Goal: Complete application form: Complete application form

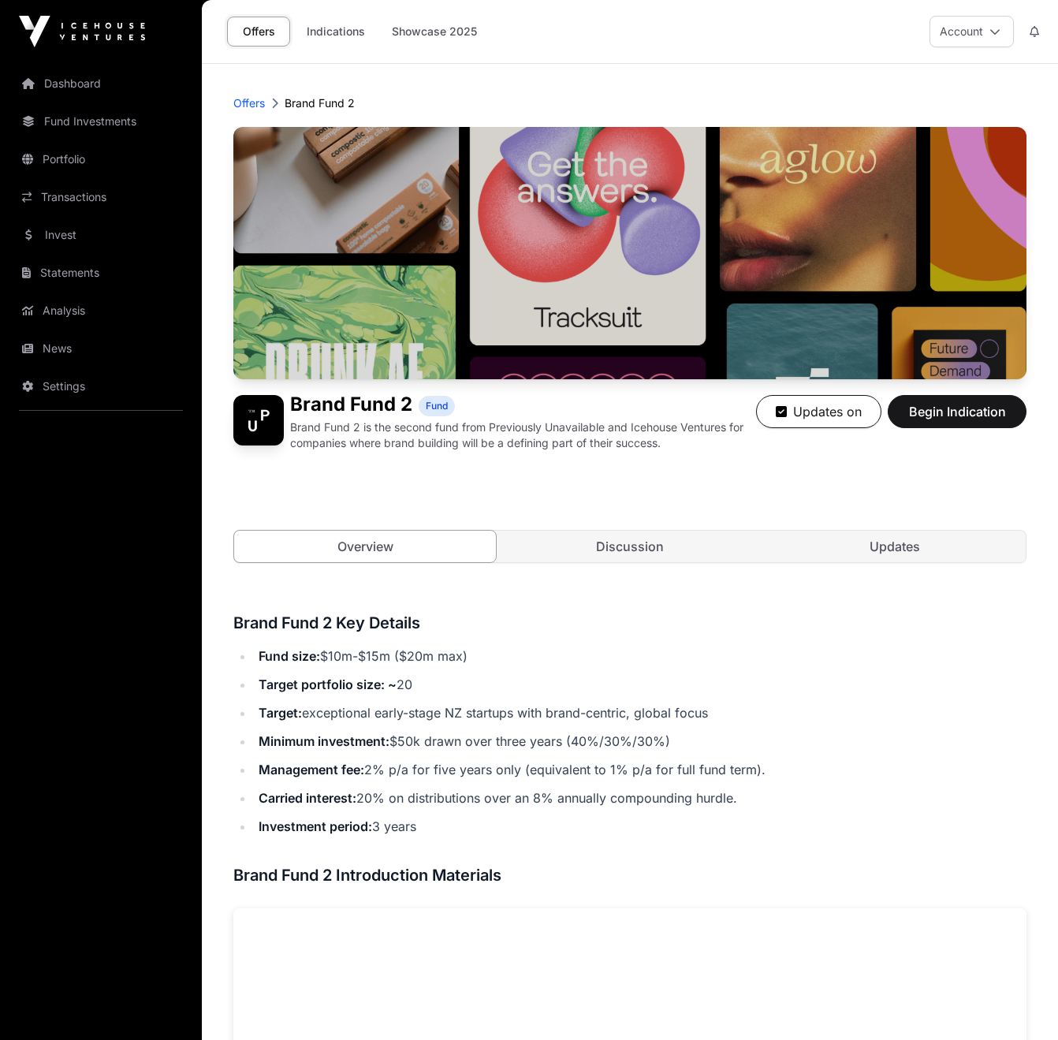
click at [635, 554] on link "Discussion" at bounding box center [630, 547] width 262 height 32
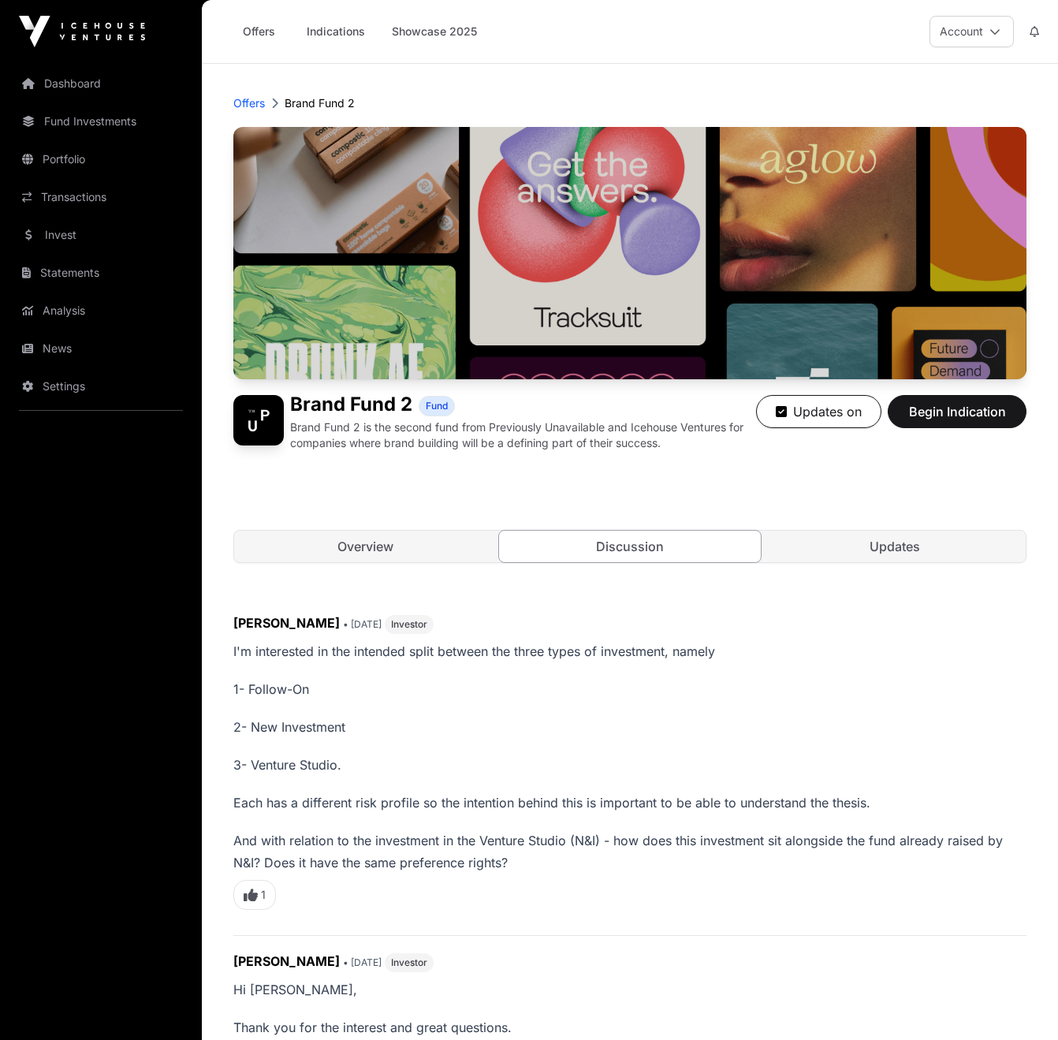
click at [843, 544] on link "Updates" at bounding box center [895, 547] width 262 height 32
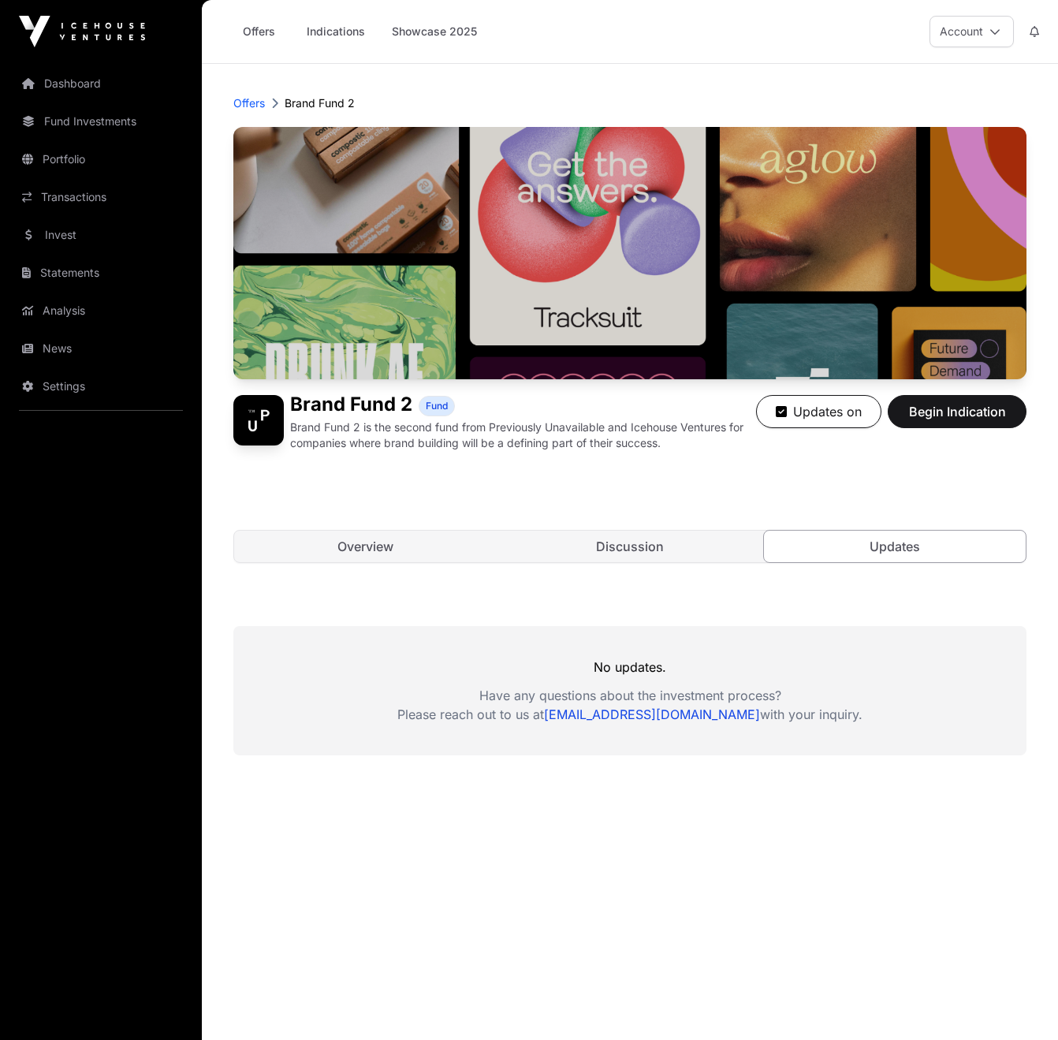
click at [371, 547] on link "Overview" at bounding box center [365, 547] width 262 height 32
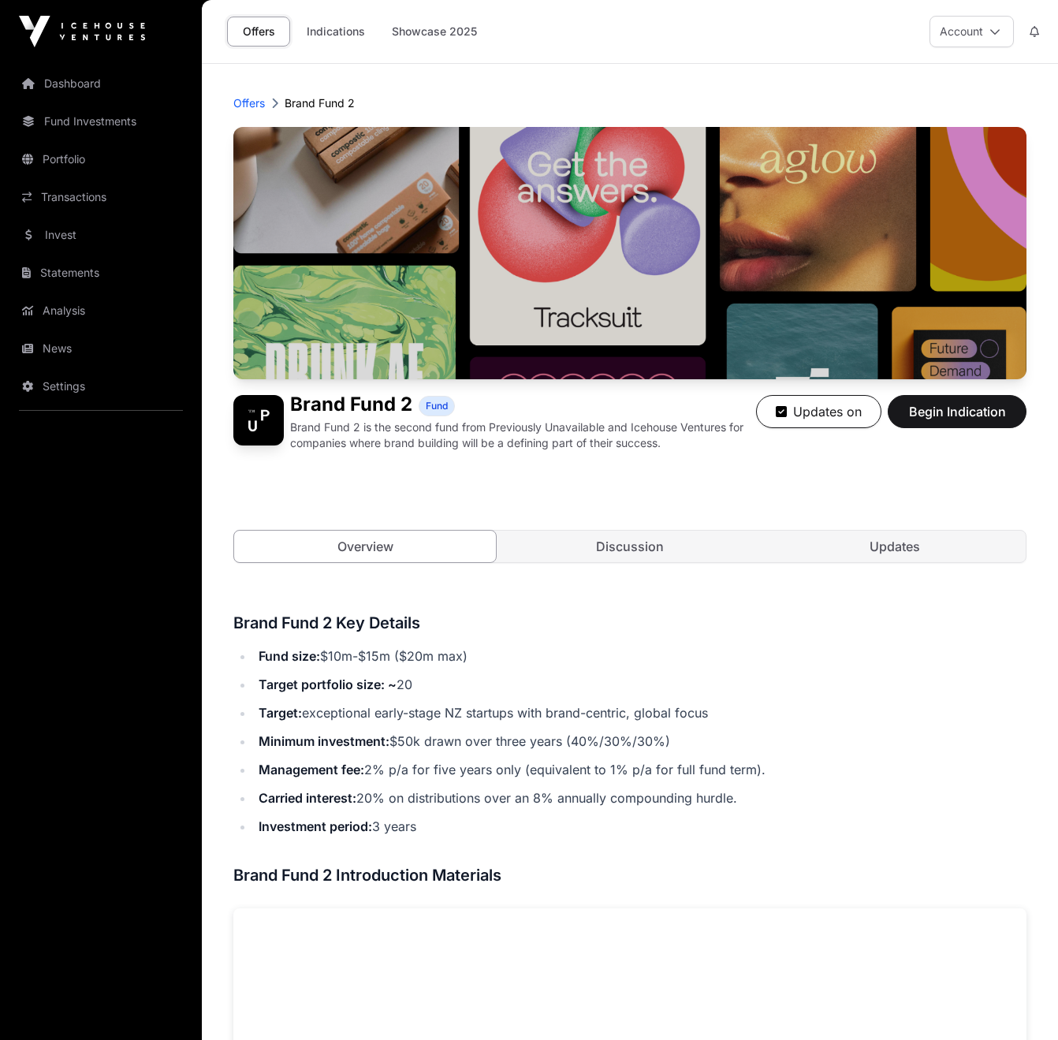
click at [931, 411] on span "Begin Indication" at bounding box center [956, 411] width 99 height 19
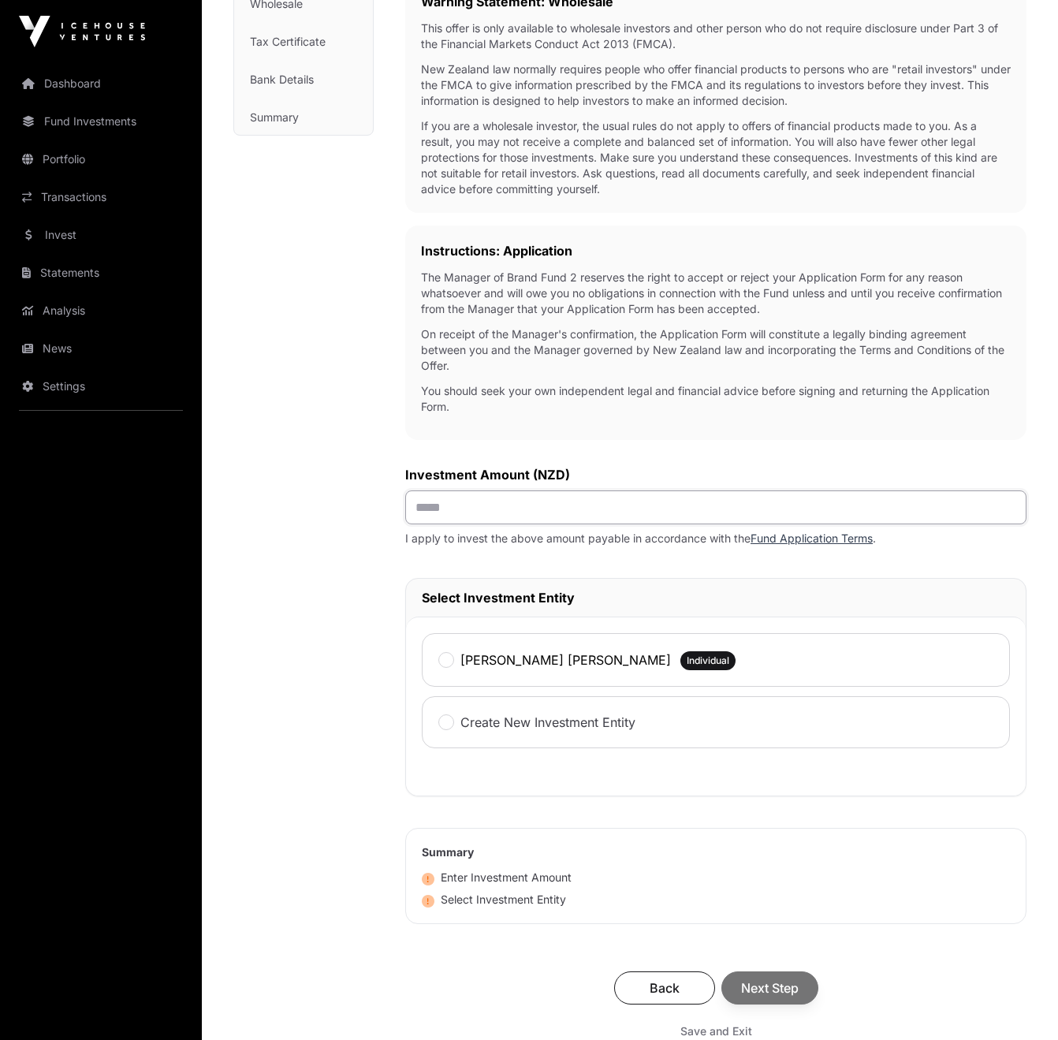
click at [598, 511] on input "text" at bounding box center [715, 507] width 621 height 34
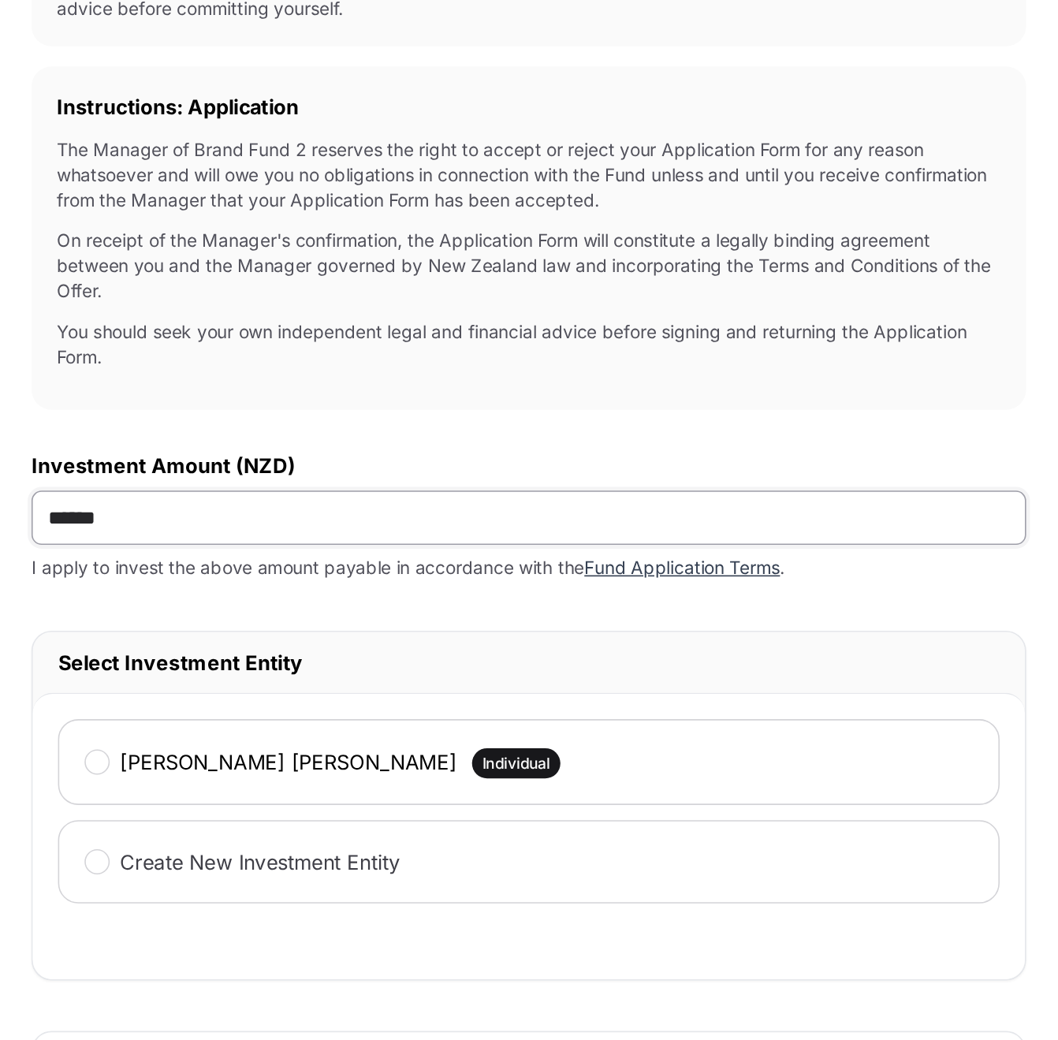
type input "*******"
click at [405, 383] on div "Investment Application To get started with your investment application, we just…" at bounding box center [715, 578] width 621 height 1258
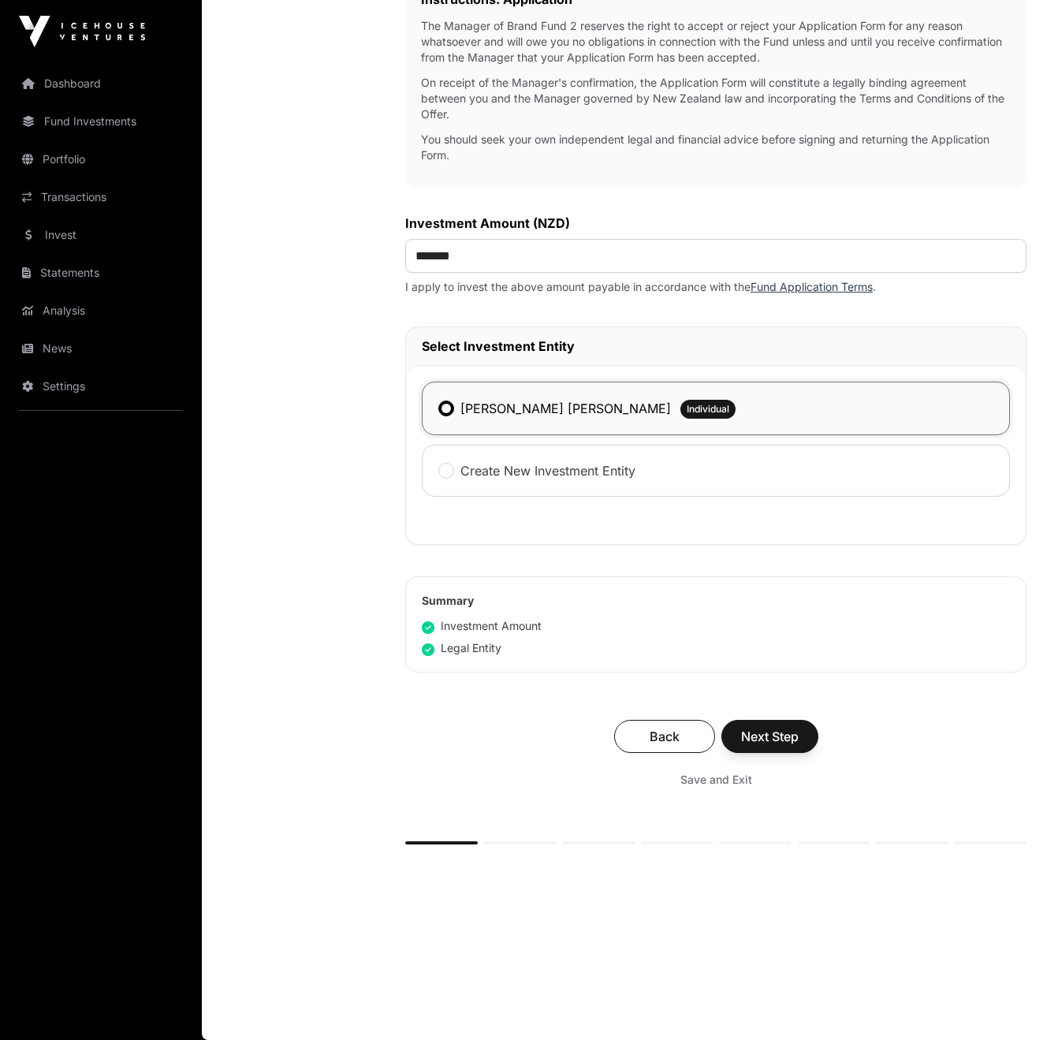
scroll to position [549, 0]
click at [776, 738] on span "Next Step" at bounding box center [770, 736] width 58 height 19
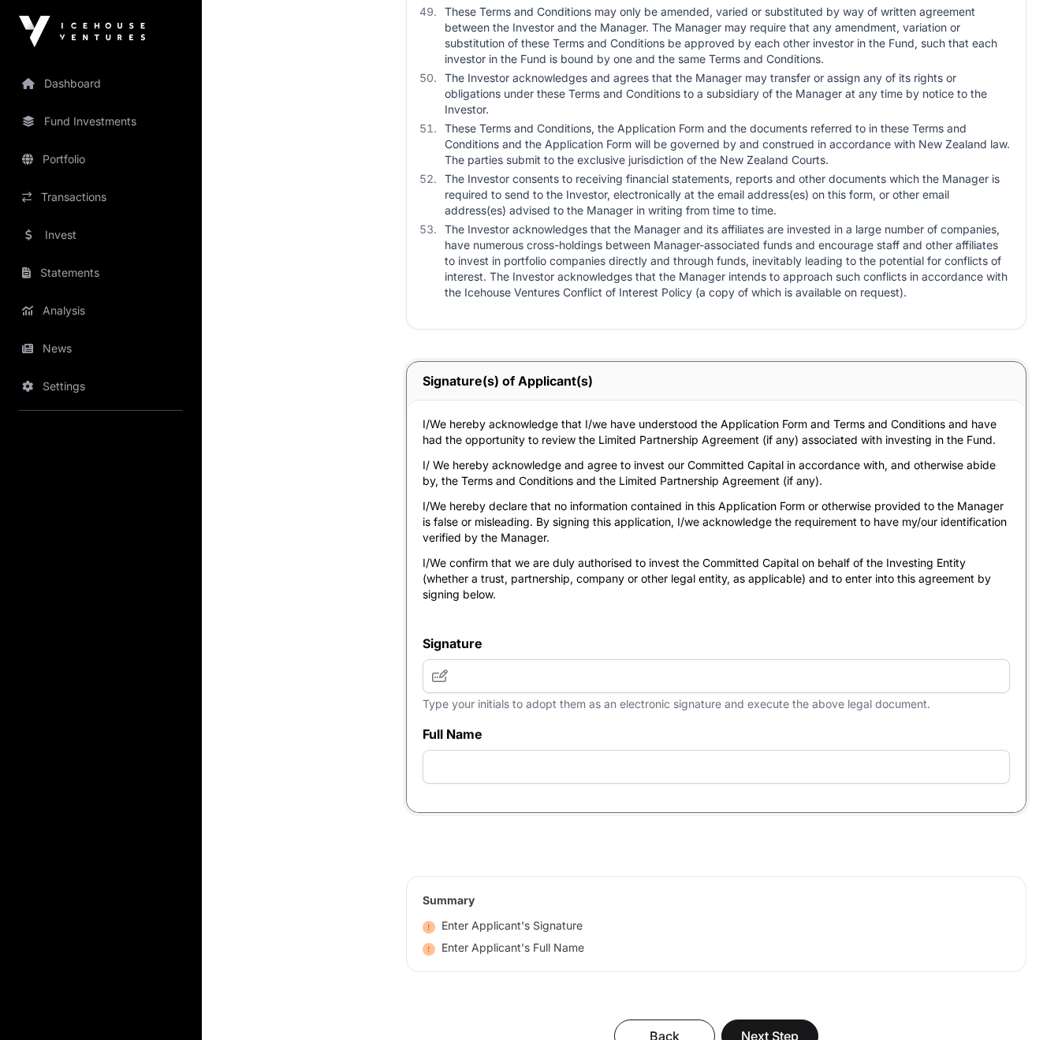
scroll to position [7240, 0]
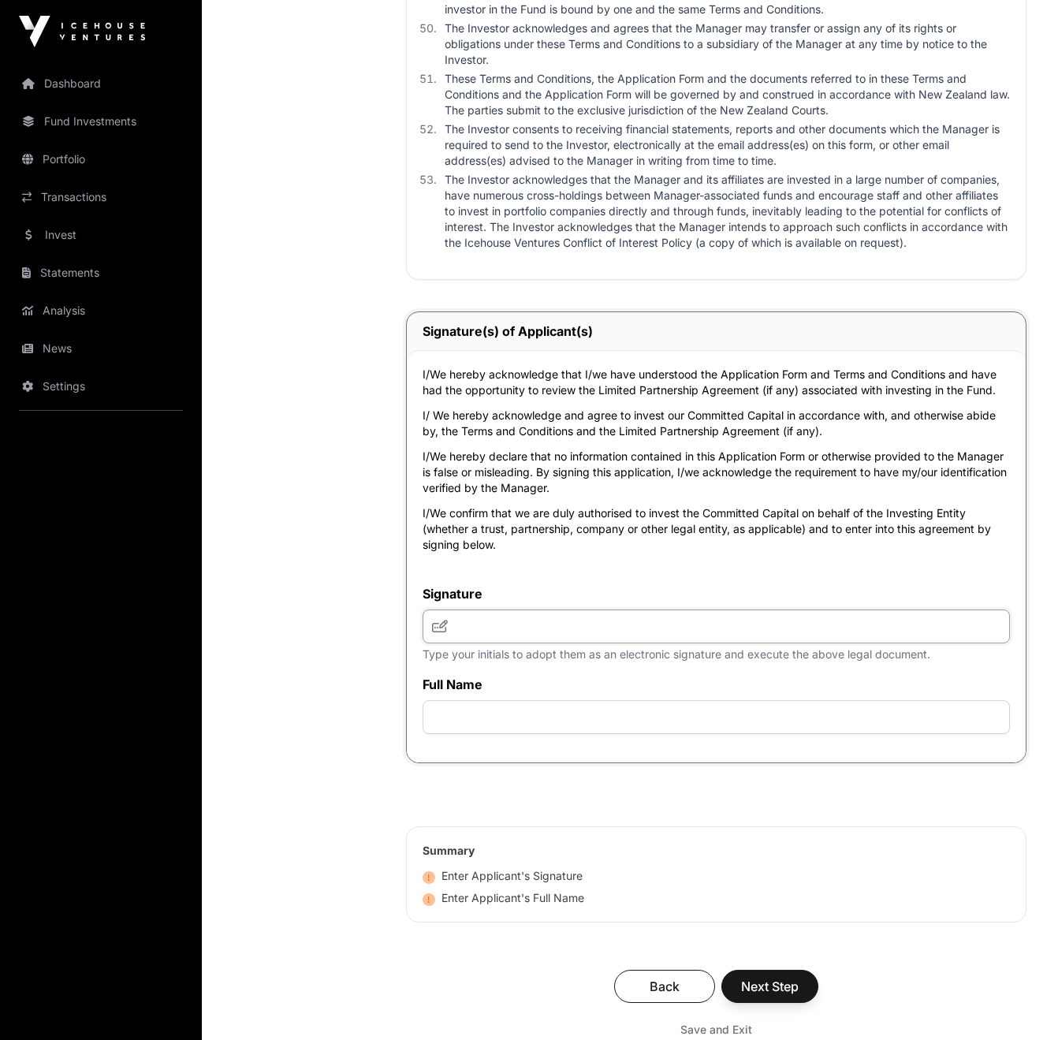
click at [564, 643] on input "text" at bounding box center [716, 626] width 587 height 34
type input "***"
click at [609, 734] on input "text" at bounding box center [716, 717] width 587 height 34
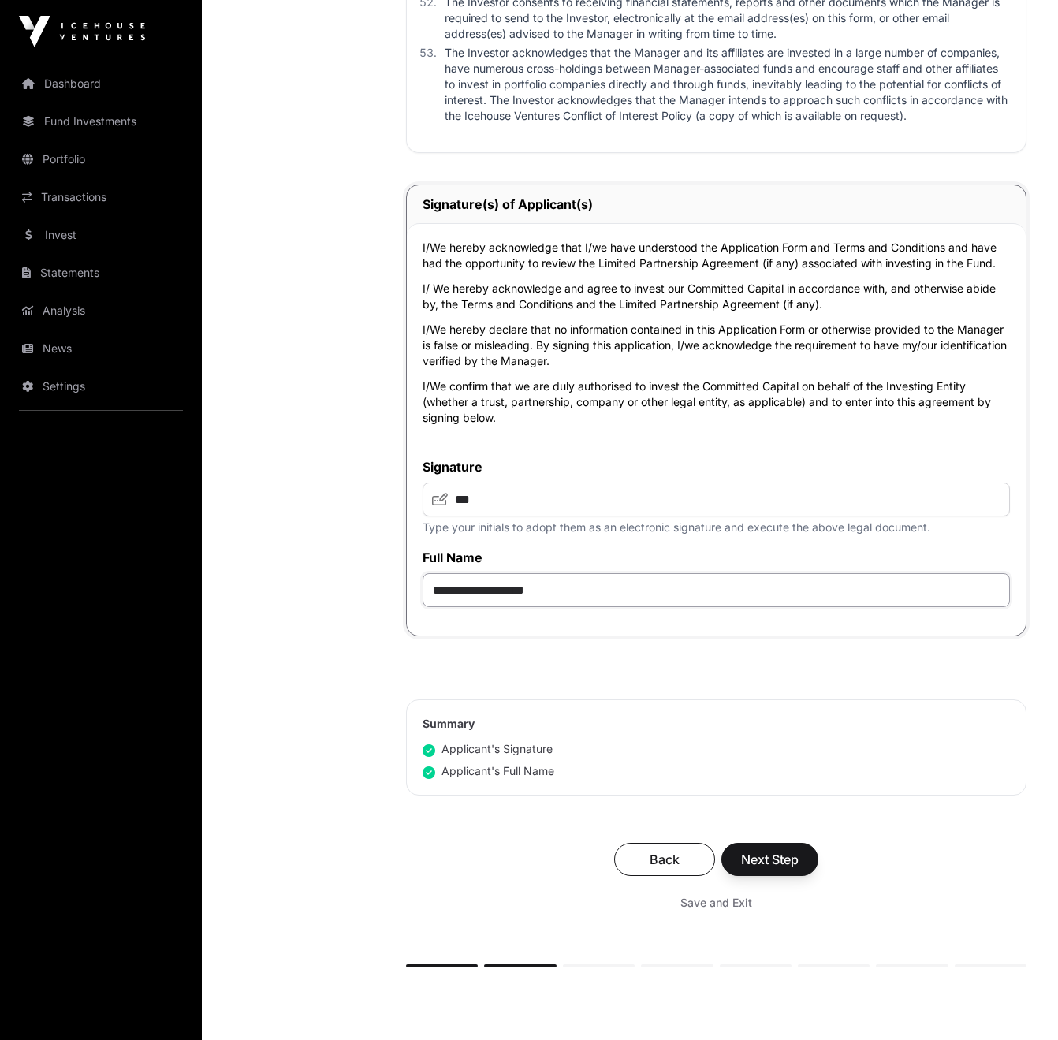
scroll to position [7369, 0]
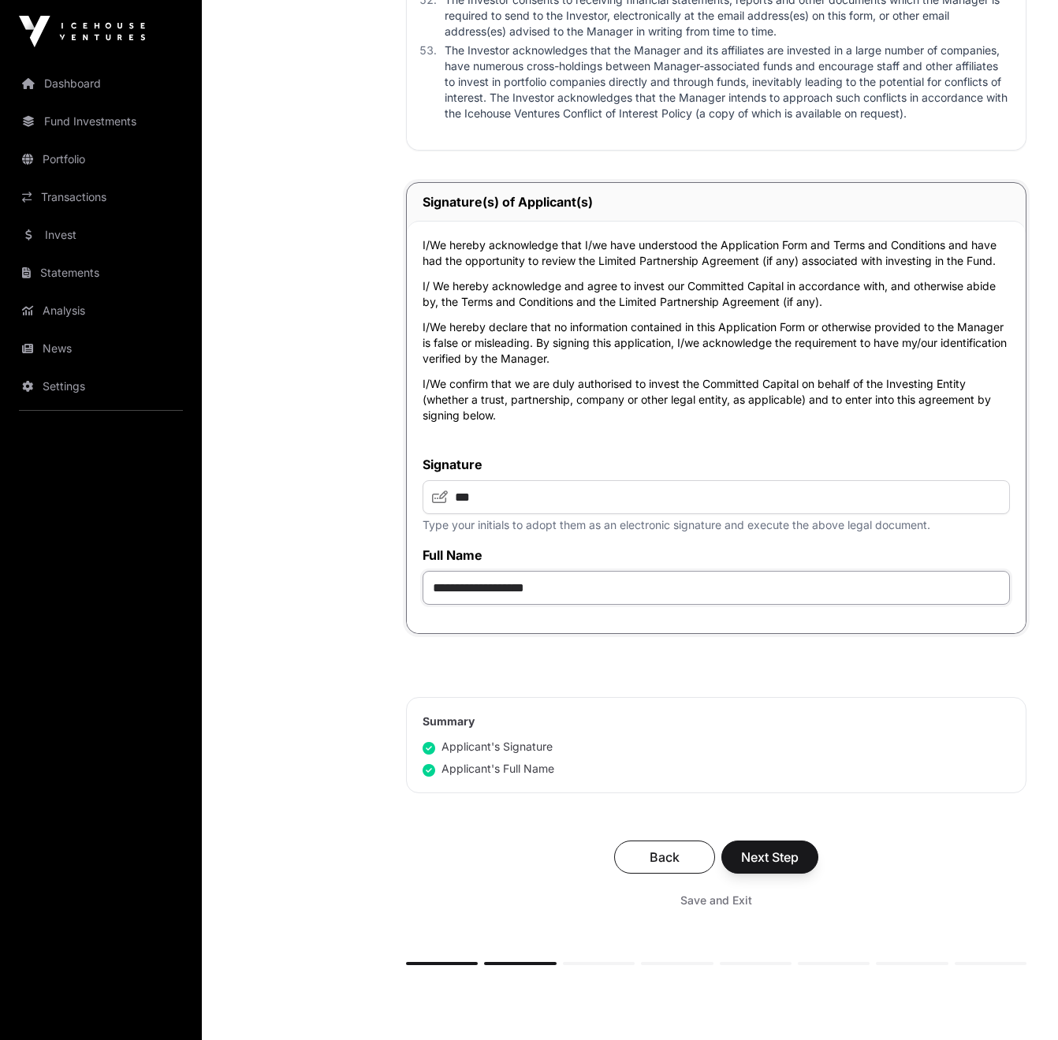
type input "**********"
click at [765, 866] on span "Next Step" at bounding box center [770, 856] width 58 height 19
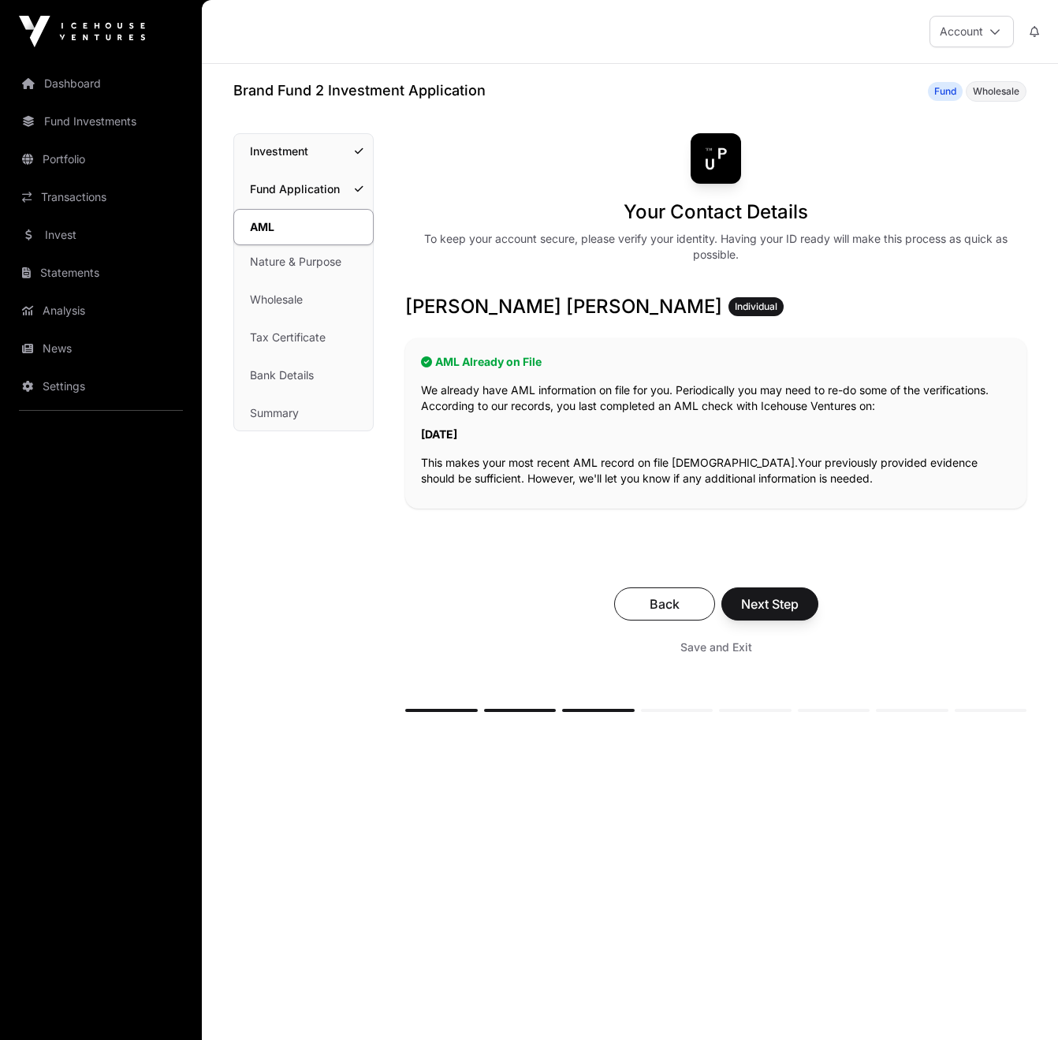
click at [788, 612] on span "Next Step" at bounding box center [770, 603] width 58 height 19
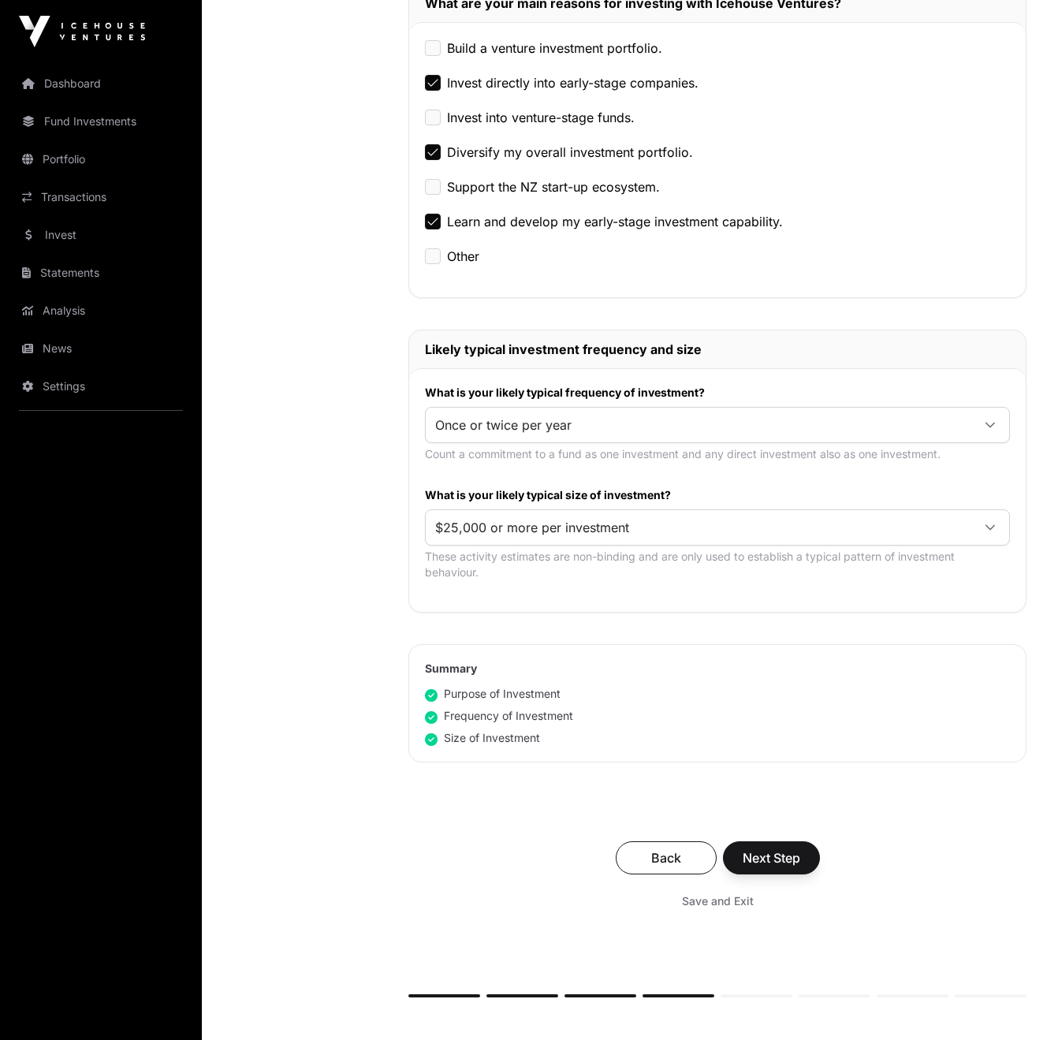
scroll to position [539, 0]
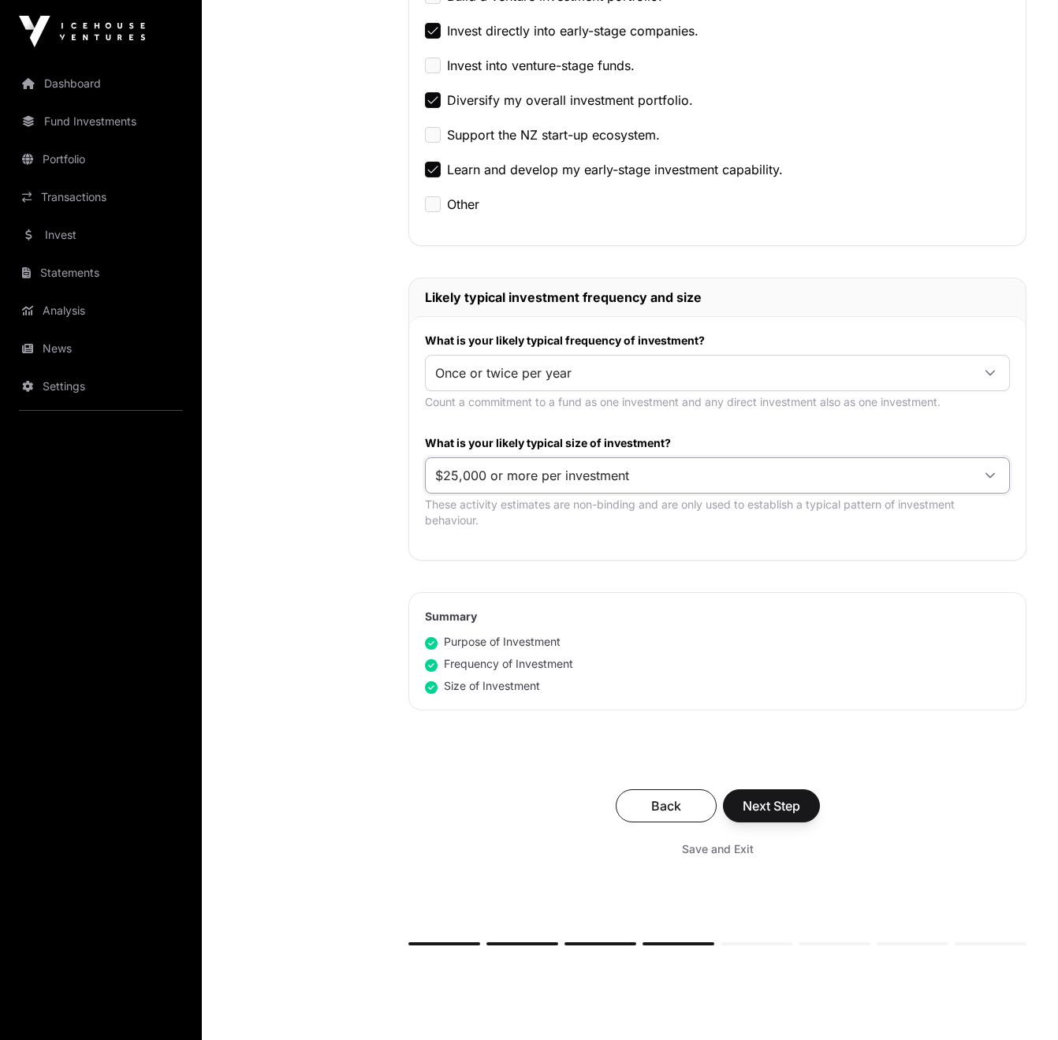
click at [716, 483] on span "$25,000 or more per investment" at bounding box center [698, 475] width 545 height 28
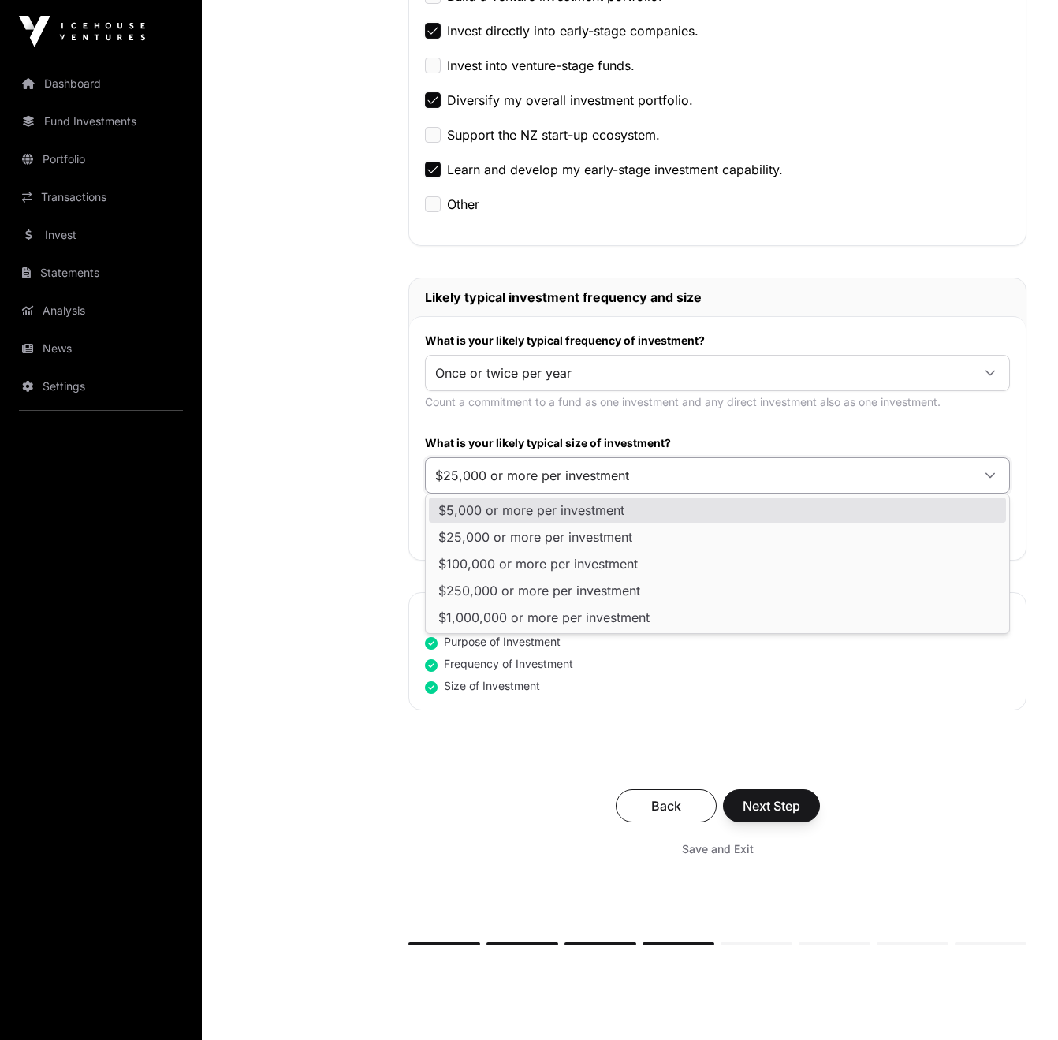
click at [237, 519] on div "Nature & Purpose Investment Fund Application AML Nature & Purpose Wholesale Tax…" at bounding box center [304, 301] width 143 height 1414
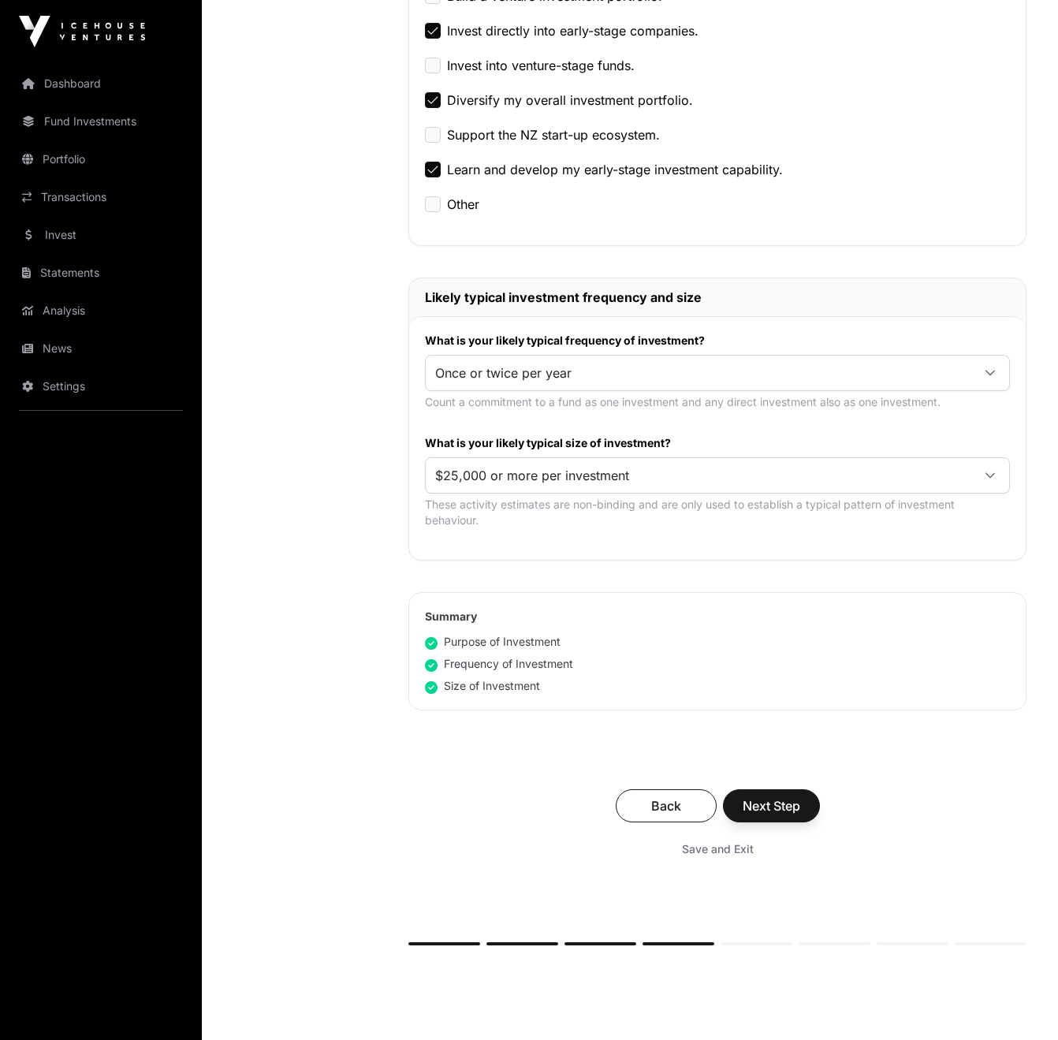
click at [765, 808] on span "Next Step" at bounding box center [772, 805] width 58 height 19
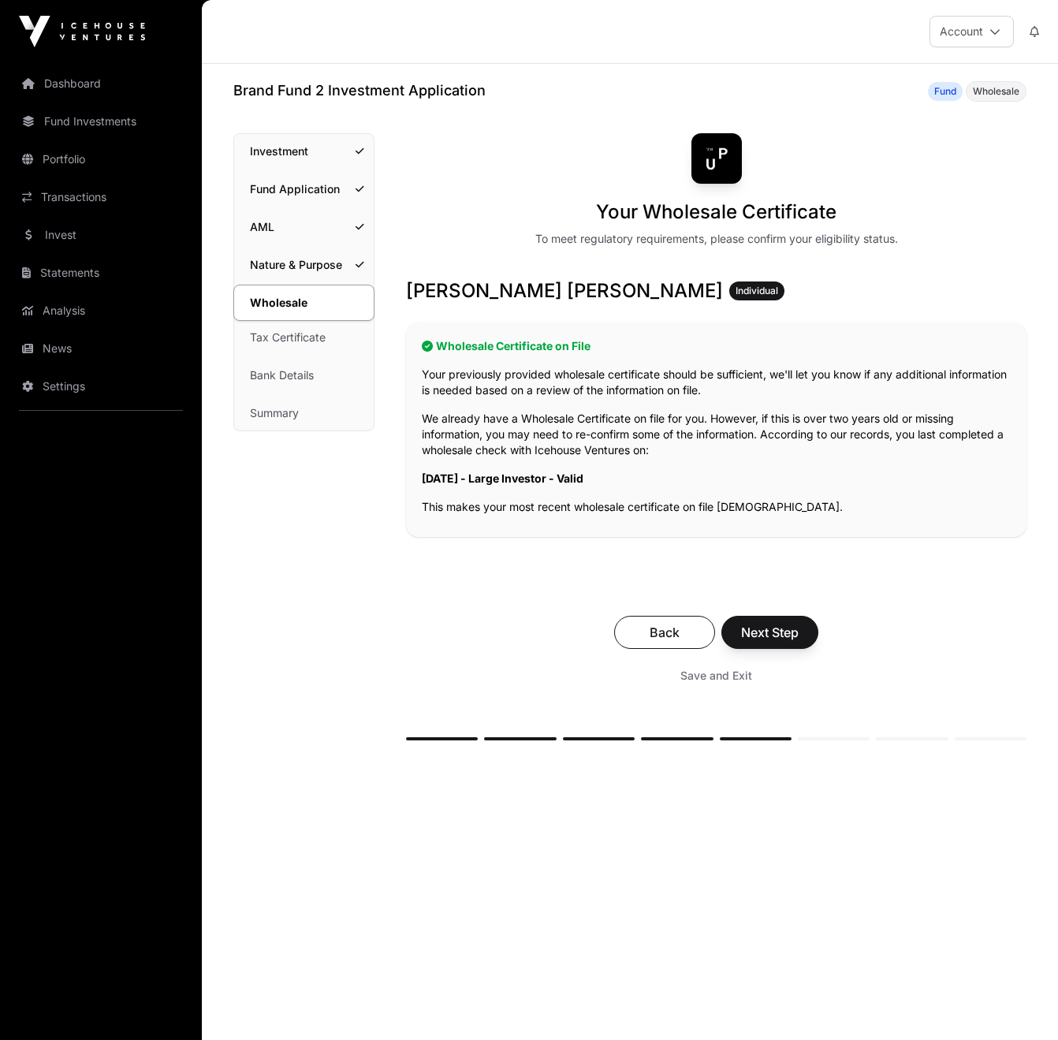
click at [765, 637] on span "Next Step" at bounding box center [770, 632] width 58 height 19
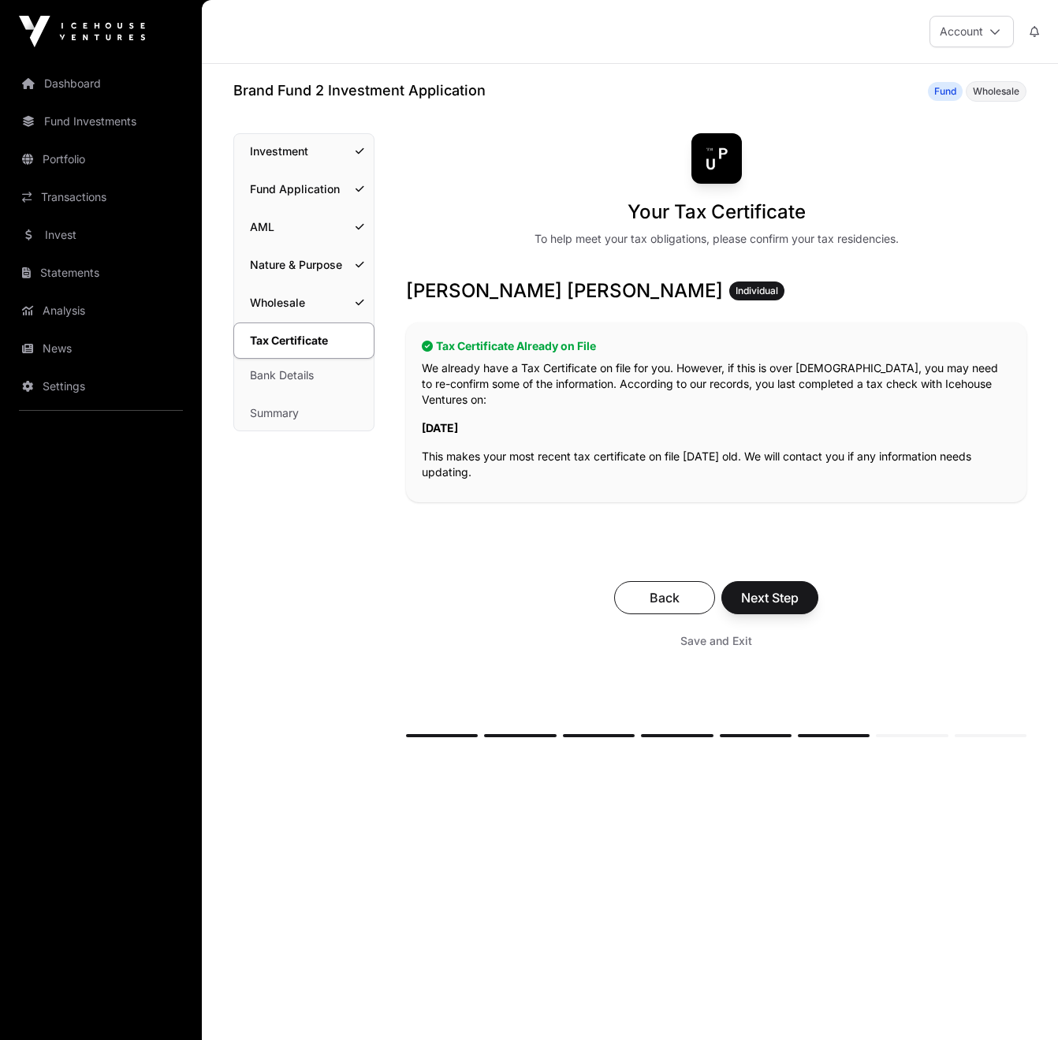
click at [764, 588] on span "Next Step" at bounding box center [770, 597] width 58 height 19
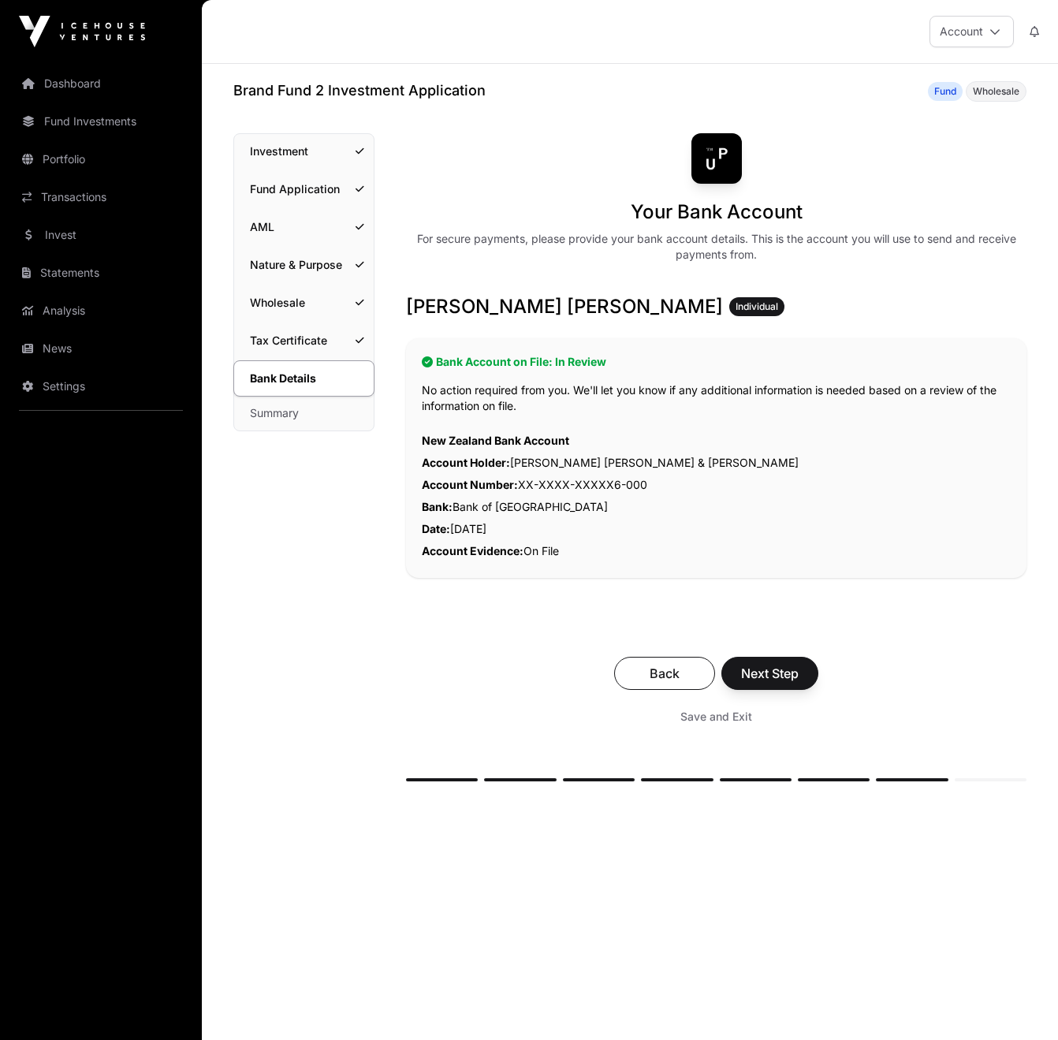
click at [771, 672] on span "Next Step" at bounding box center [770, 673] width 58 height 19
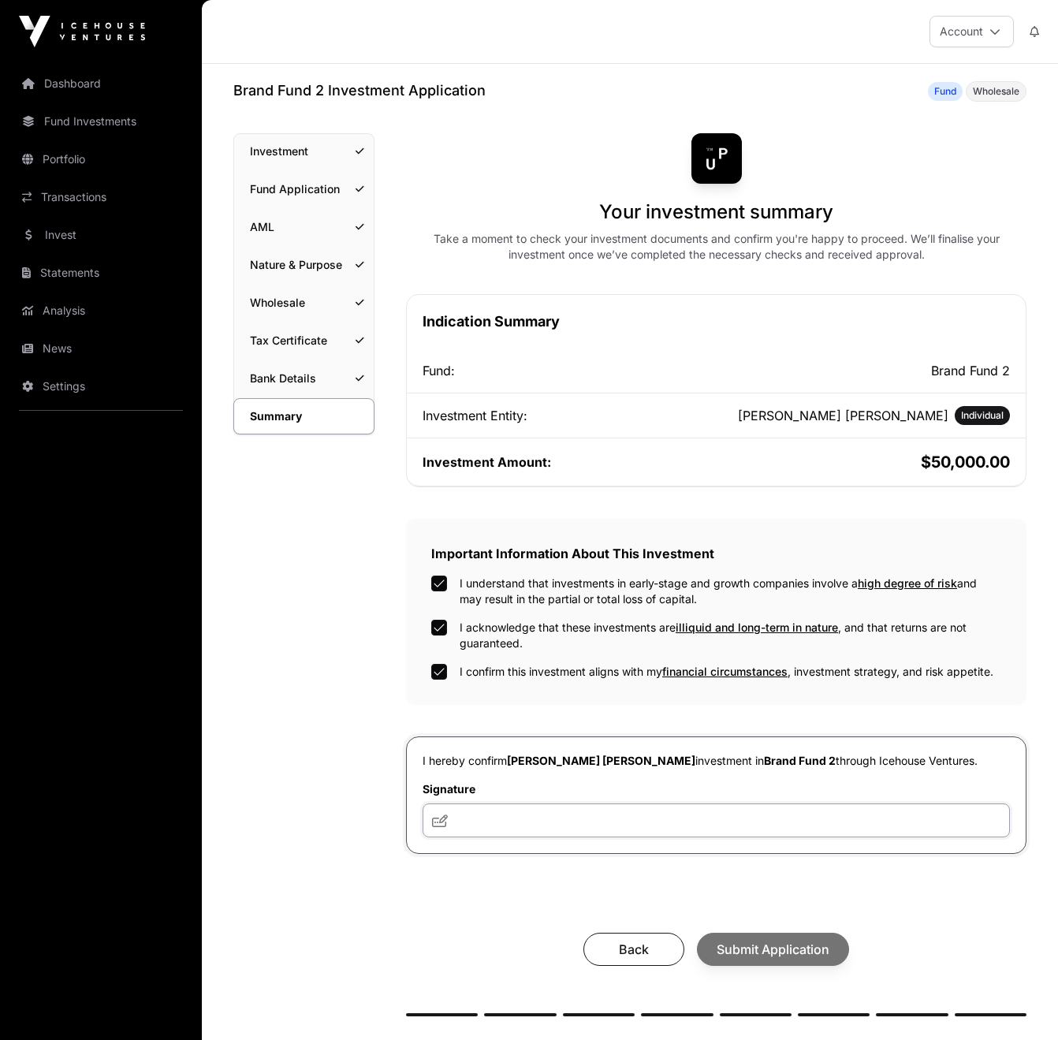
click at [502, 828] on input "text" at bounding box center [716, 820] width 587 height 34
type input "***"
click at [788, 955] on span "Submit Application" at bounding box center [773, 949] width 113 height 19
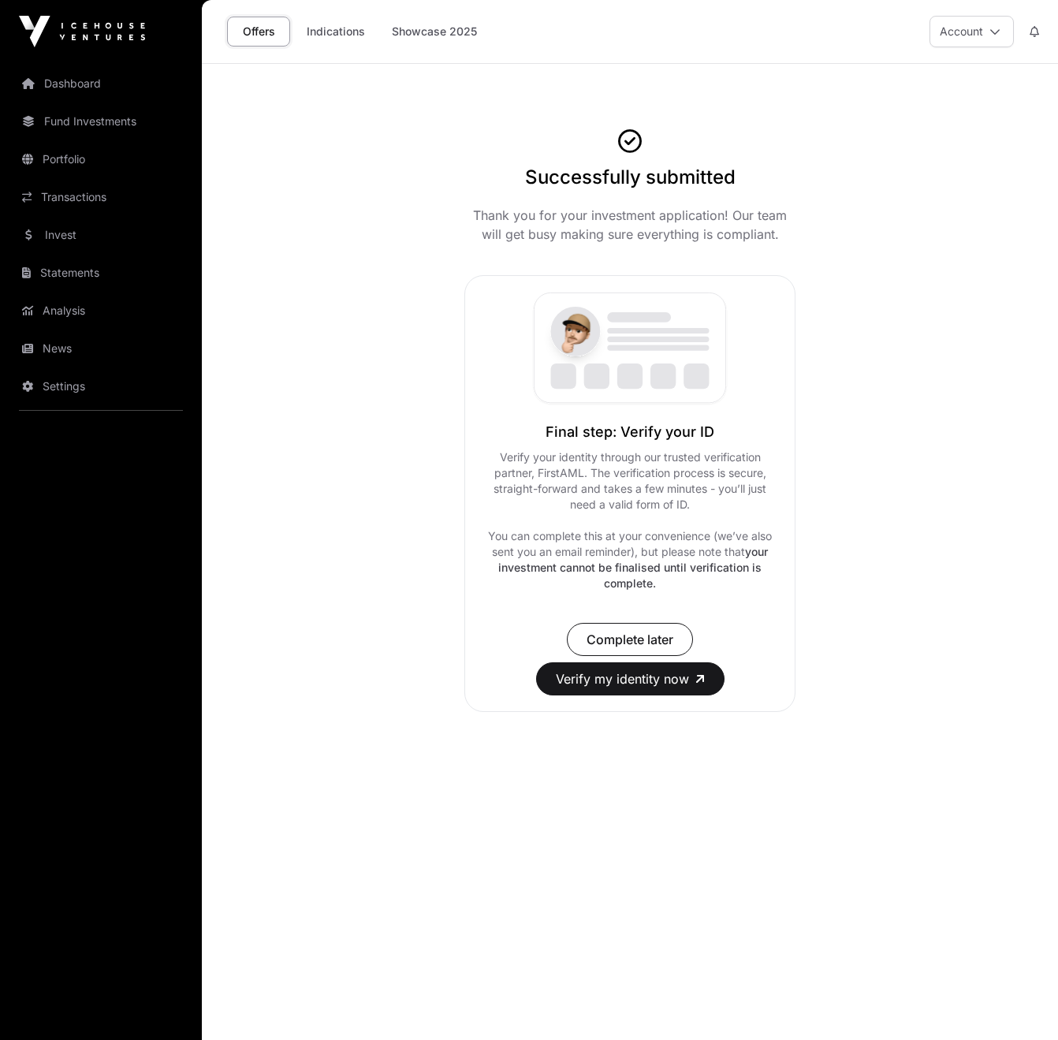
click at [671, 685] on button "Verify my identity now" at bounding box center [630, 678] width 188 height 33
